Goal: Find specific fact: Find specific fact

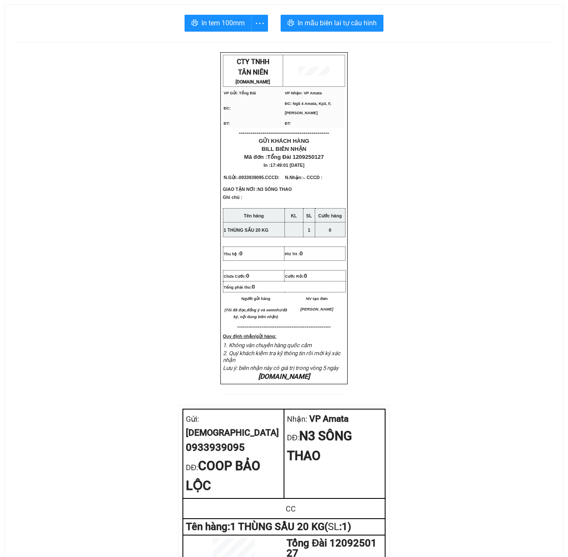
scroll to position [337, 0]
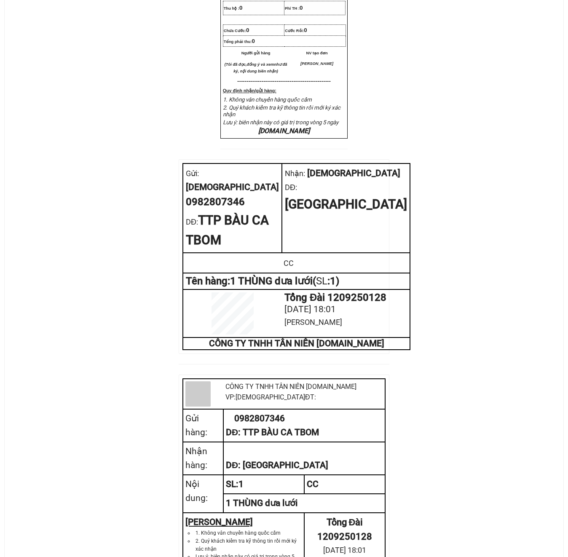
scroll to position [342, 0]
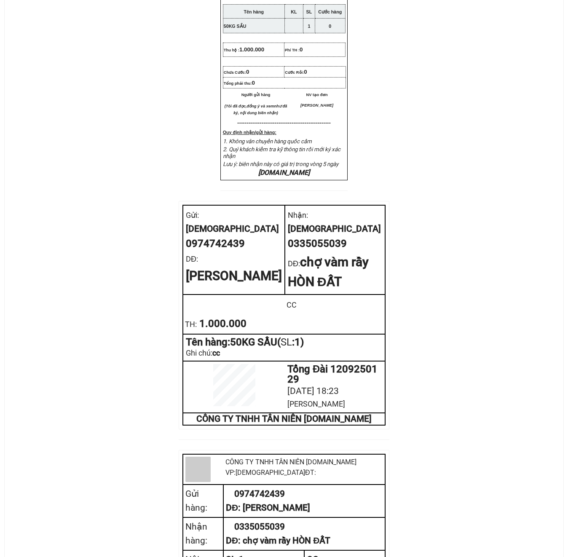
scroll to position [225, 0]
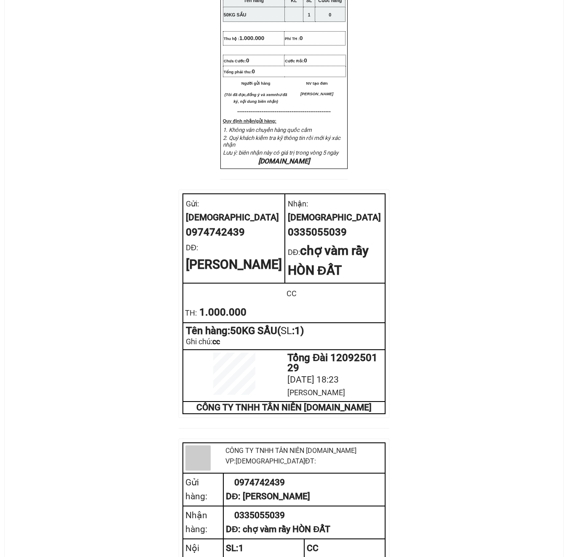
click at [224, 241] on div "0974742439" at bounding box center [234, 233] width 96 height 16
copy div "0974742439"
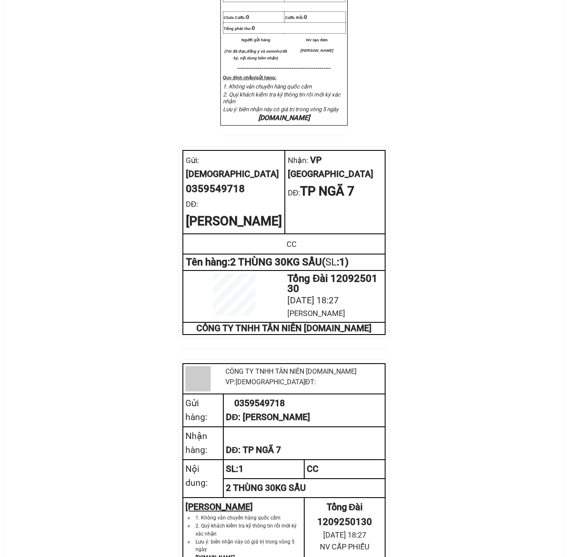
scroll to position [337, 0]
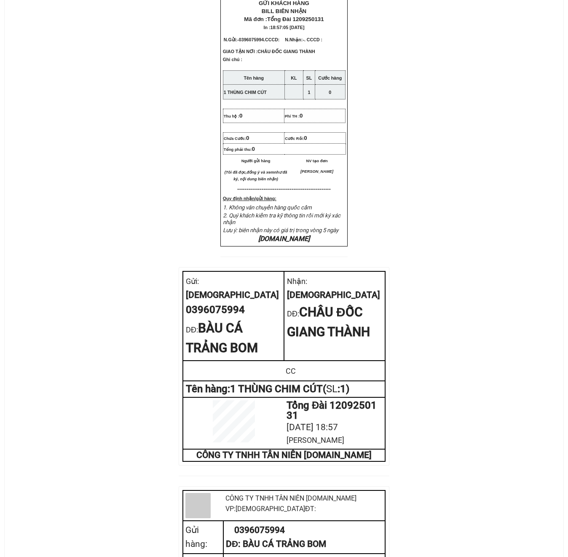
scroll to position [281, 0]
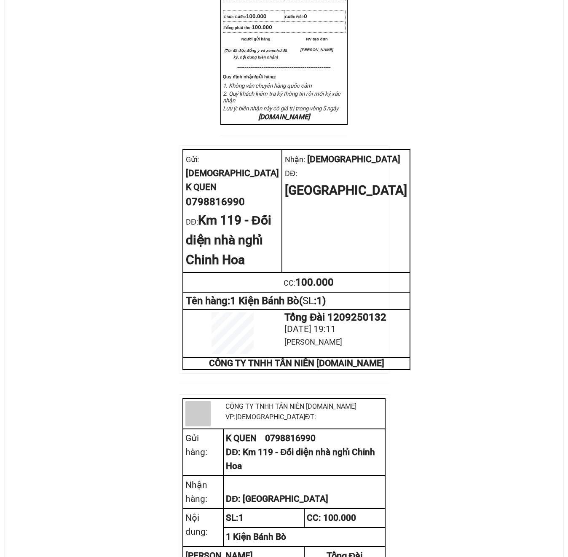
scroll to position [337, 0]
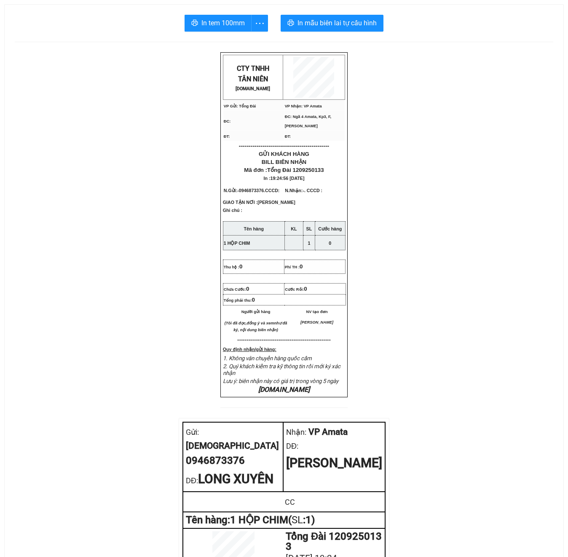
click at [218, 469] on div "0946873376" at bounding box center [233, 461] width 94 height 16
copy div "0946873376"
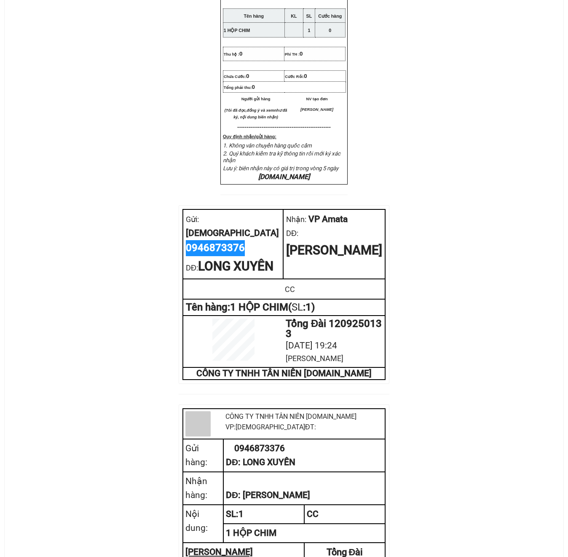
scroll to position [225, 0]
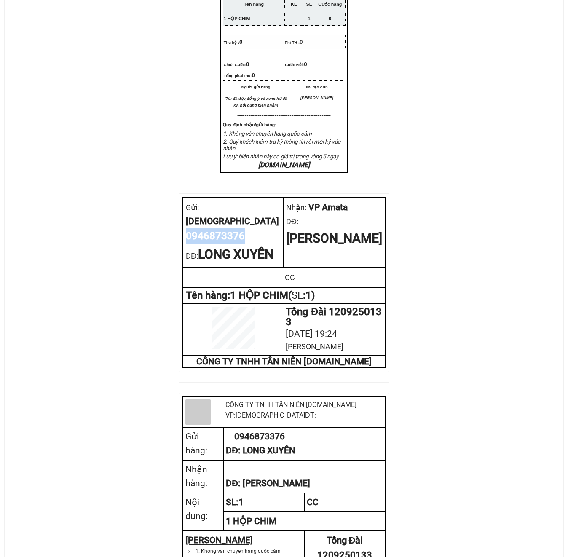
click at [282, 352] on td at bounding box center [233, 330] width 100 height 52
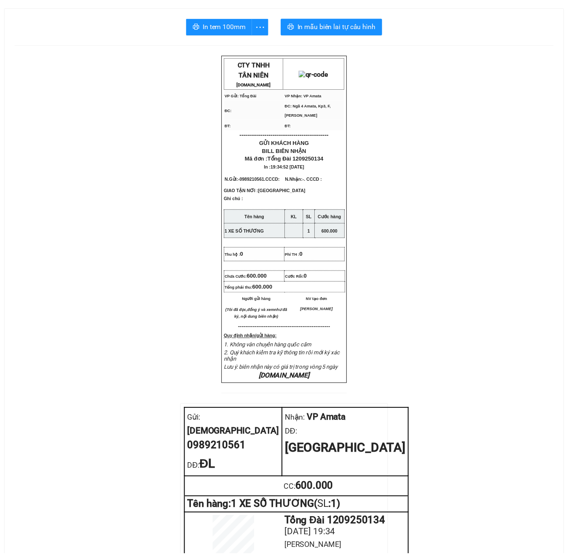
scroll to position [281, 0]
